Goal: Check status: Check status

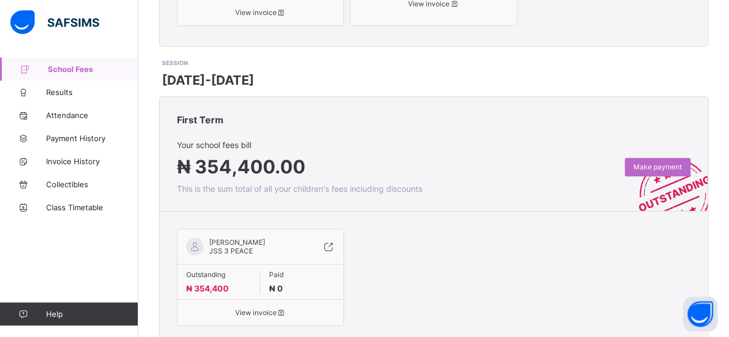
scroll to position [446, 0]
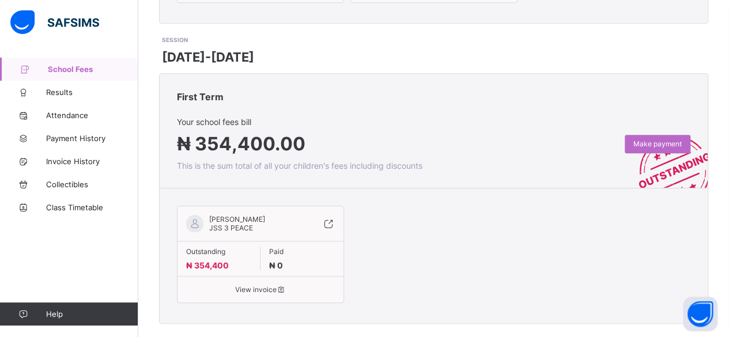
click at [236, 215] on span "[PERSON_NAME]" at bounding box center [237, 219] width 56 height 9
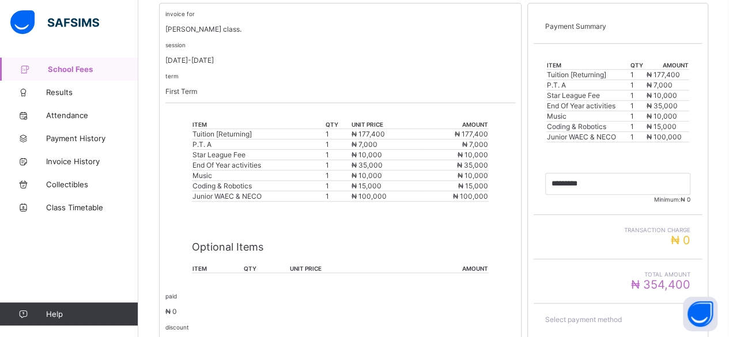
scroll to position [211, 0]
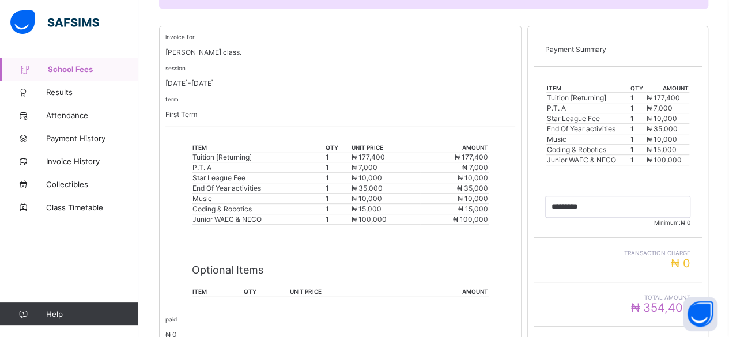
click at [61, 66] on span "School Fees" at bounding box center [93, 69] width 90 height 9
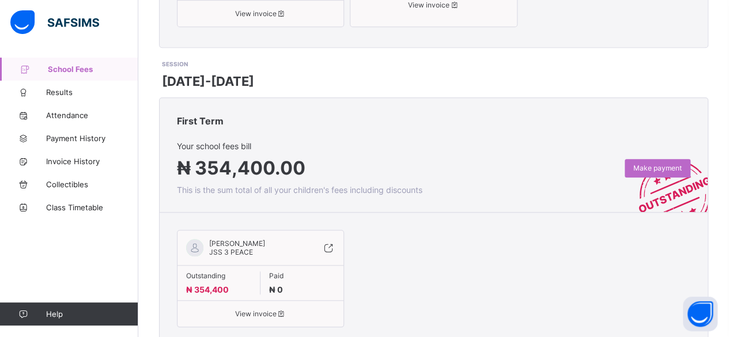
scroll to position [421, 0]
click at [248, 311] on span "View invoice" at bounding box center [260, 315] width 149 height 9
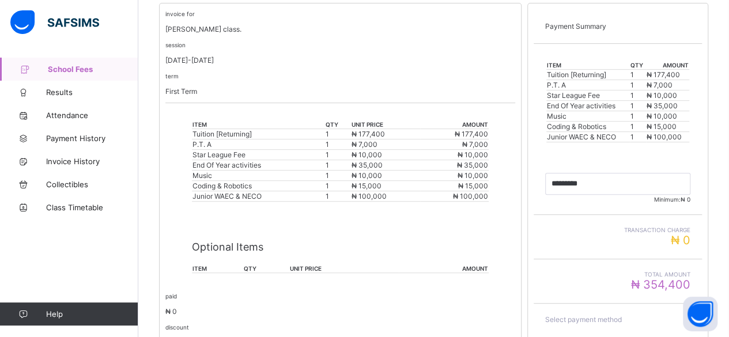
scroll to position [211, 0]
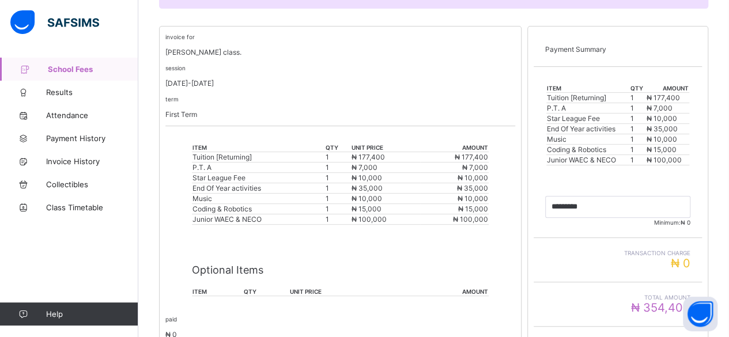
click at [101, 63] on link "School Fees" at bounding box center [69, 69] width 138 height 23
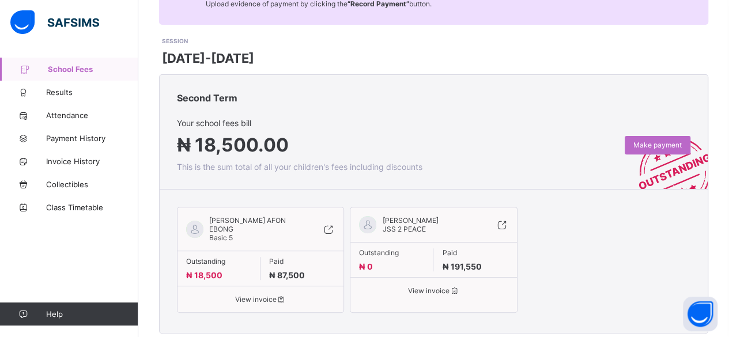
scroll to position [138, 0]
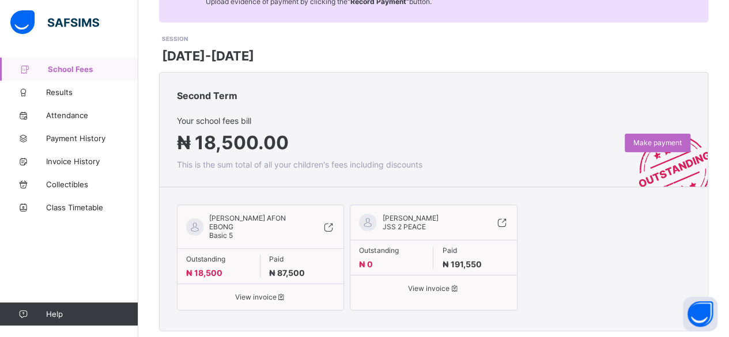
click at [459, 284] on icon at bounding box center [455, 288] width 10 height 9
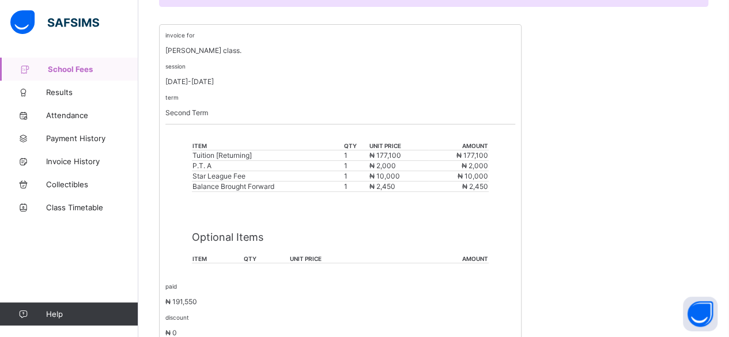
scroll to position [211, 0]
click at [101, 94] on span "Results" at bounding box center [92, 92] width 92 height 9
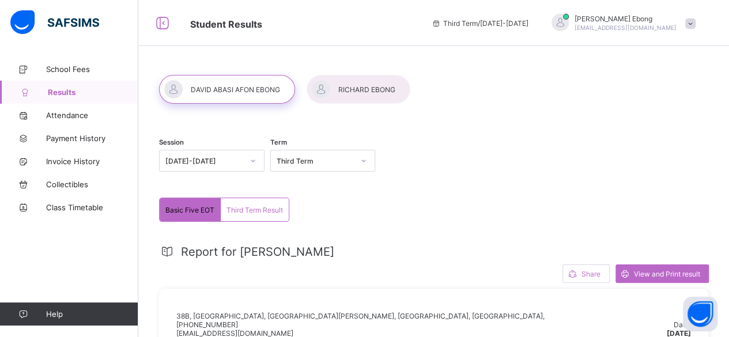
click at [337, 81] on div at bounding box center [359, 89] width 104 height 29
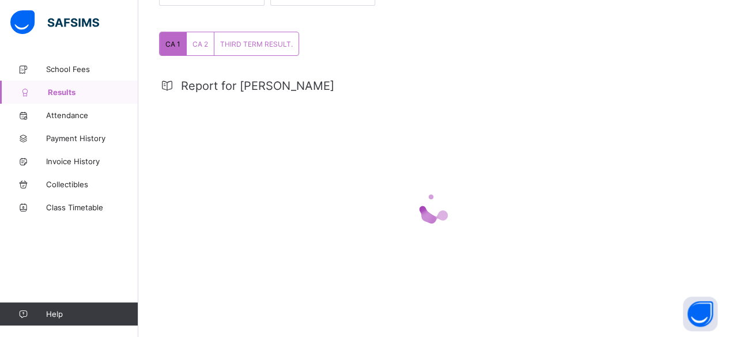
scroll to position [169, 0]
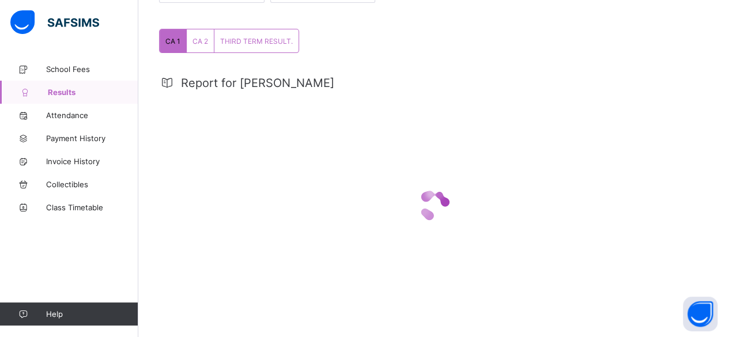
click at [272, 32] on div "THIRD TERM RESULT." at bounding box center [256, 40] width 84 height 23
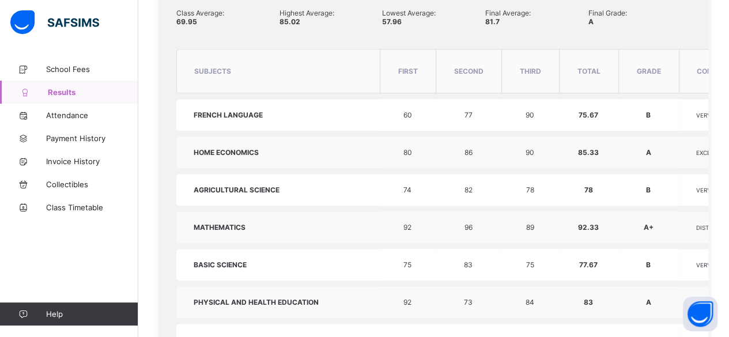
scroll to position [392, 0]
click at [436, 250] on td "83" at bounding box center [469, 266] width 66 height 32
